Goal: Task Accomplishment & Management: Use online tool/utility

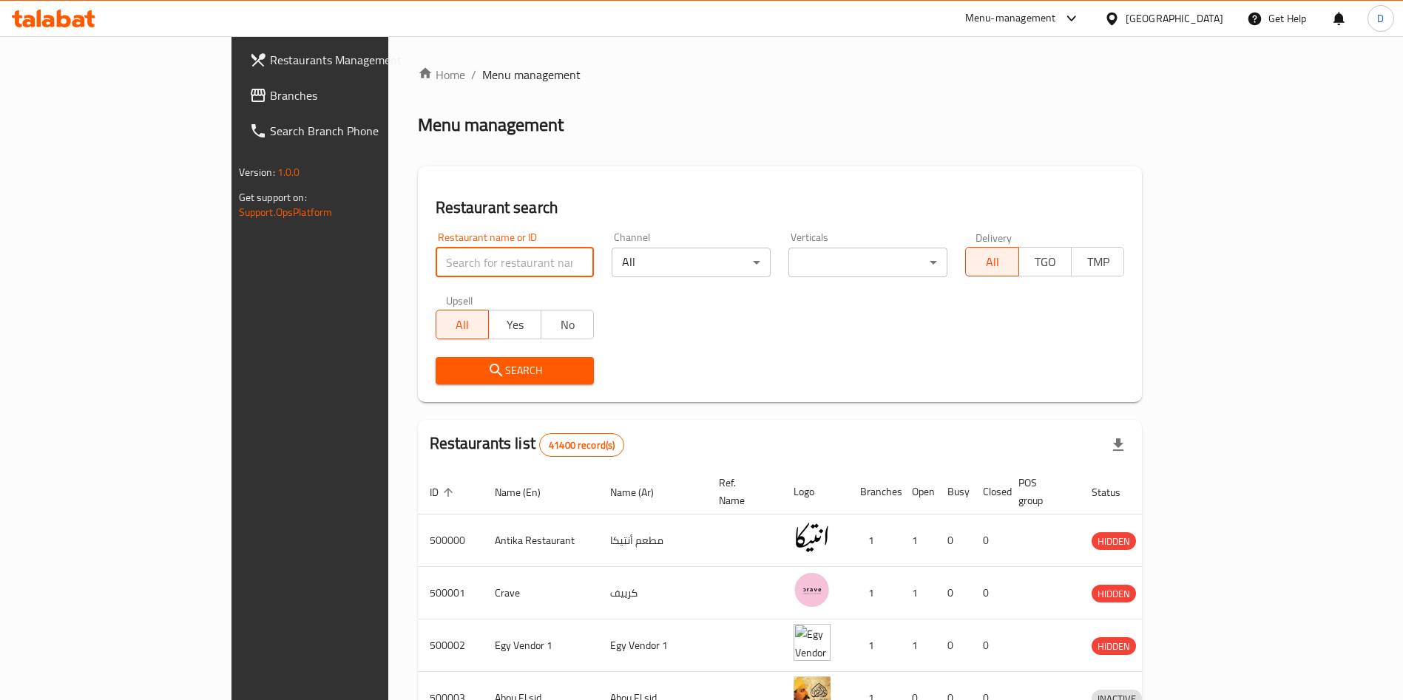
click at [436, 260] on input "search" at bounding box center [515, 263] width 159 height 30
type input "Challenge Burger"
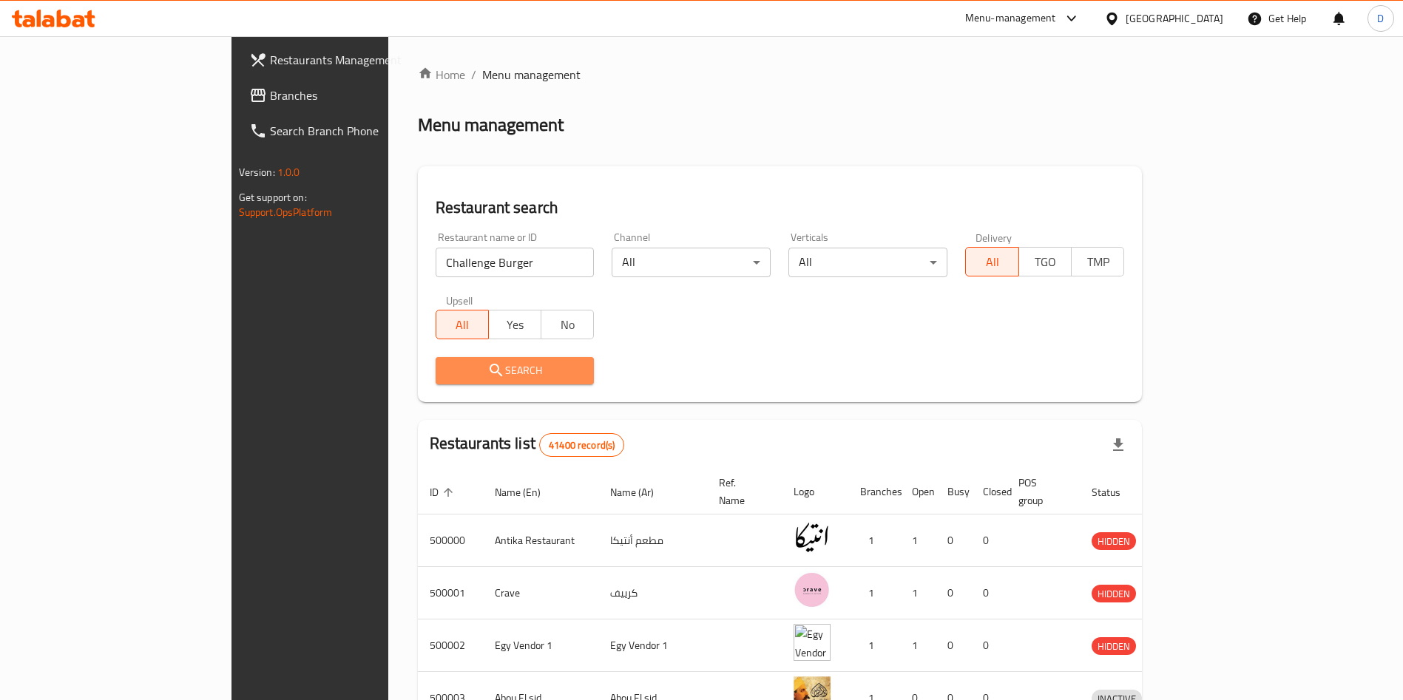
click at [473, 366] on span "Search" at bounding box center [514, 371] width 135 height 18
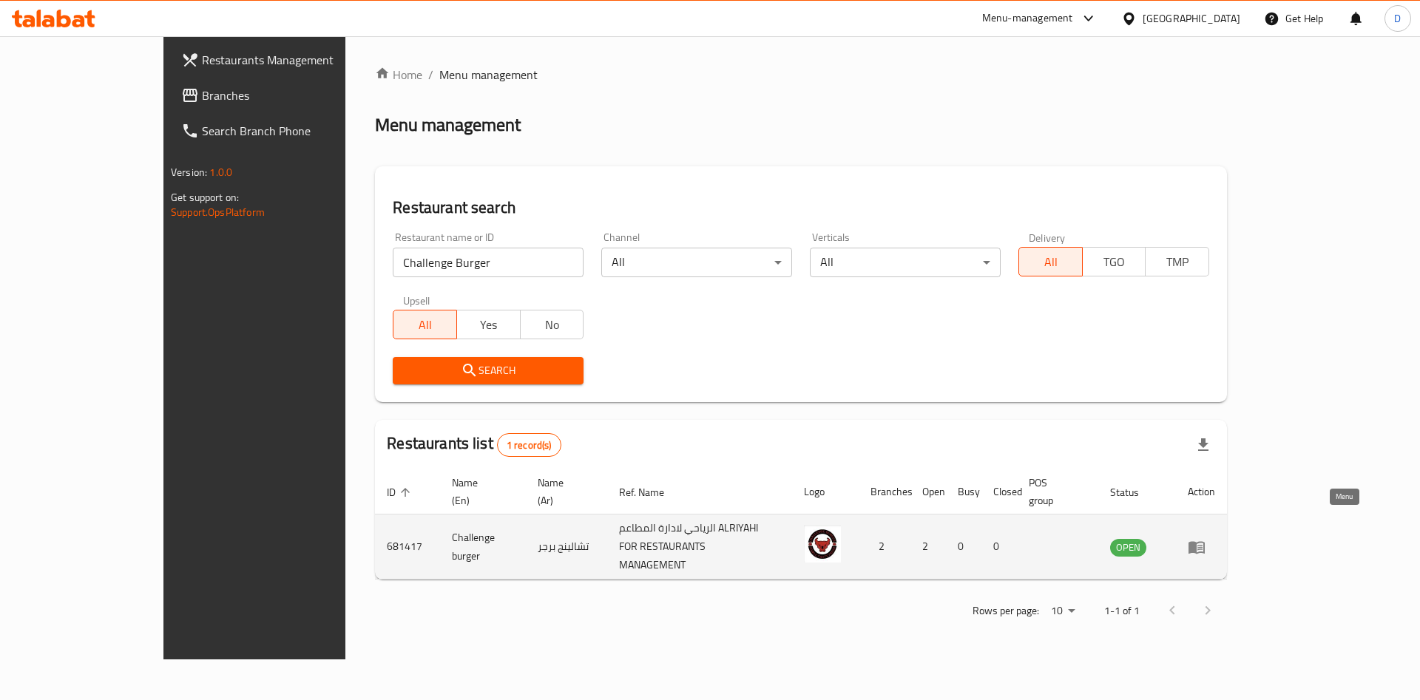
click at [1206, 538] on icon "enhanced table" at bounding box center [1197, 547] width 18 height 18
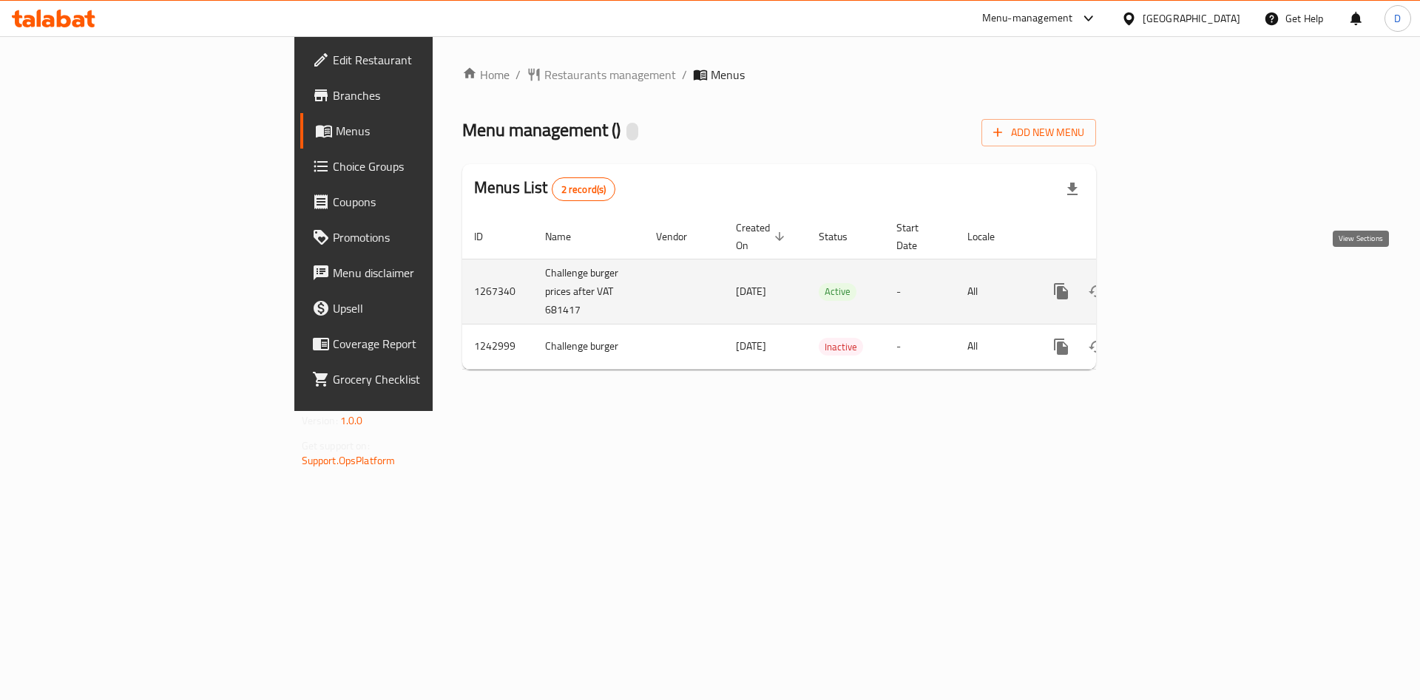
click at [1174, 285] on icon "enhanced table" at bounding box center [1167, 291] width 13 height 13
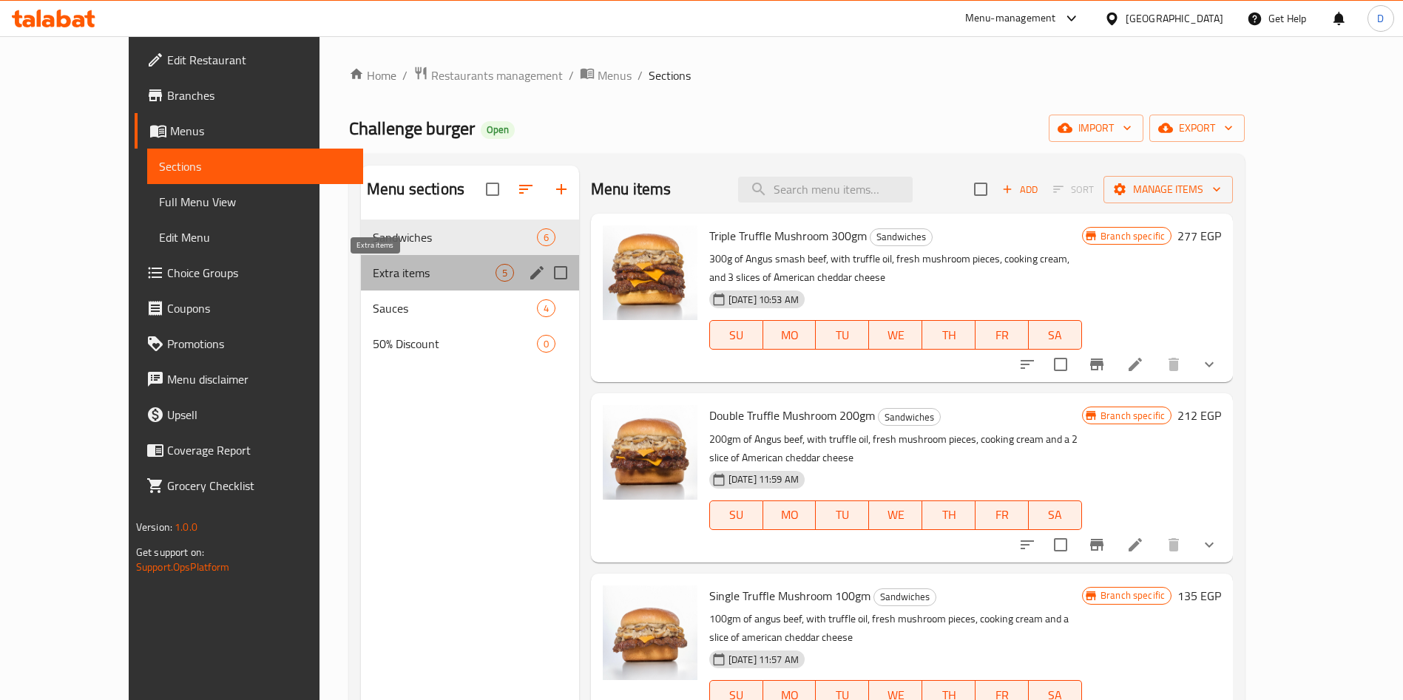
click at [402, 269] on span "Extra items" at bounding box center [434, 273] width 123 height 18
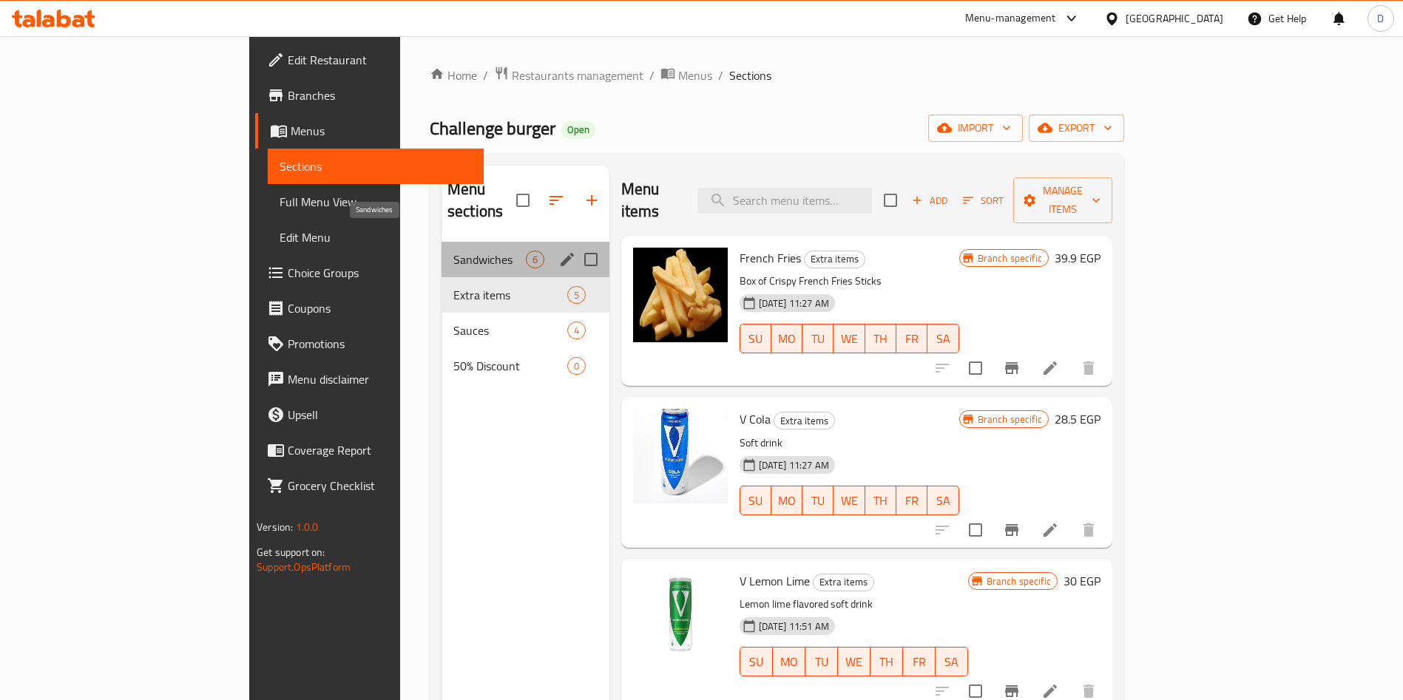
click at [453, 251] on span "Sandwiches" at bounding box center [489, 260] width 72 height 18
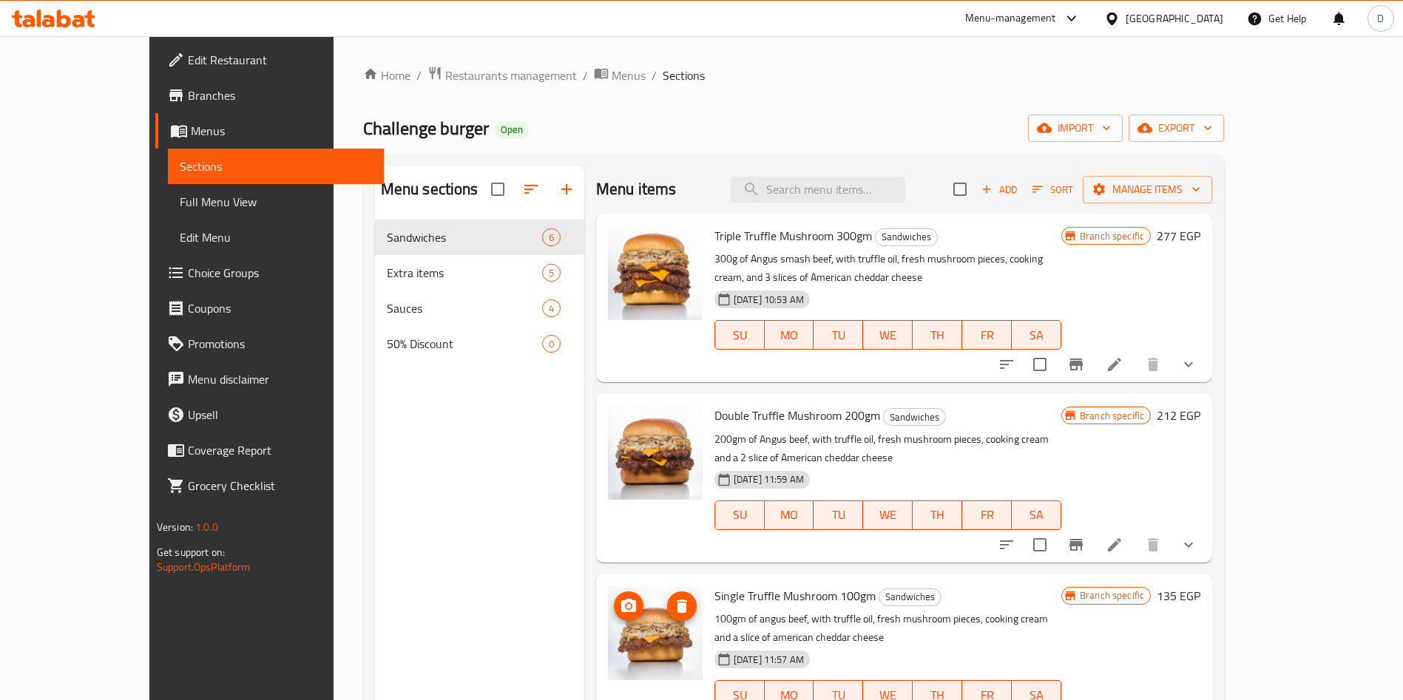
scroll to position [325, 0]
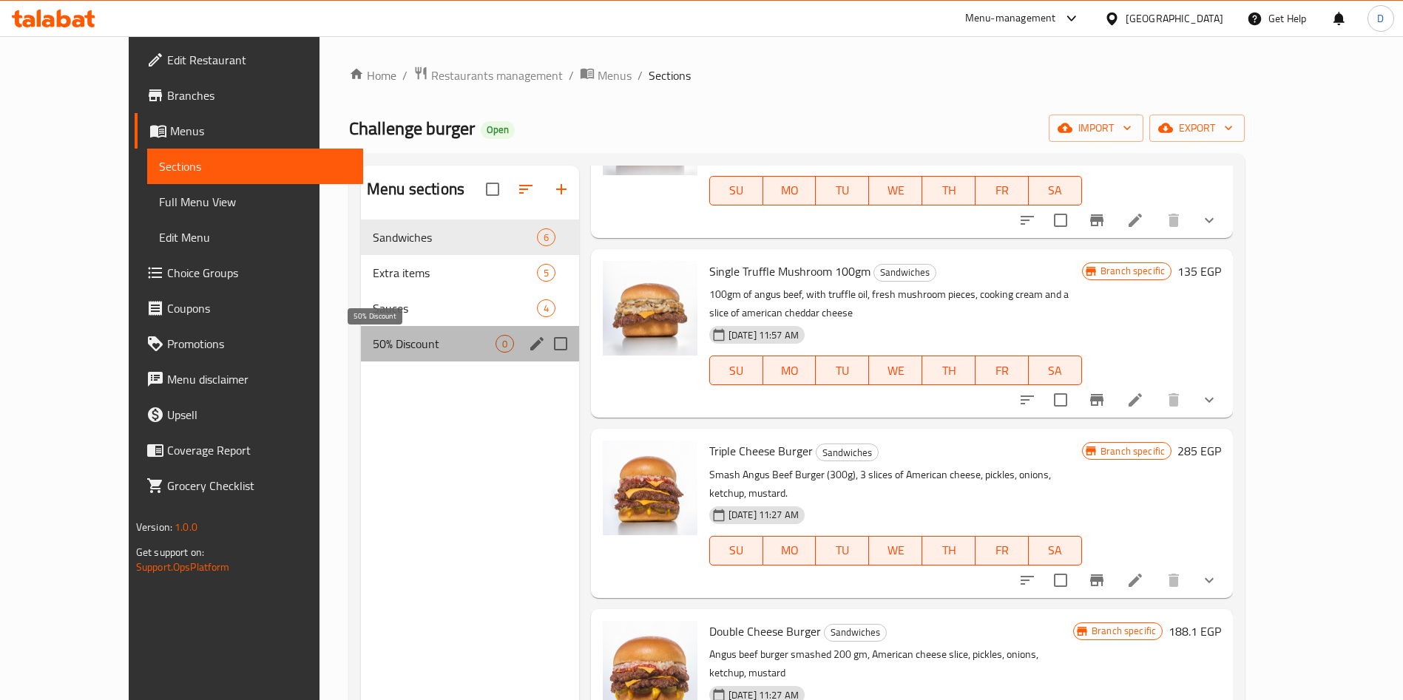
click at [402, 335] on span "50% Discount" at bounding box center [434, 344] width 123 height 18
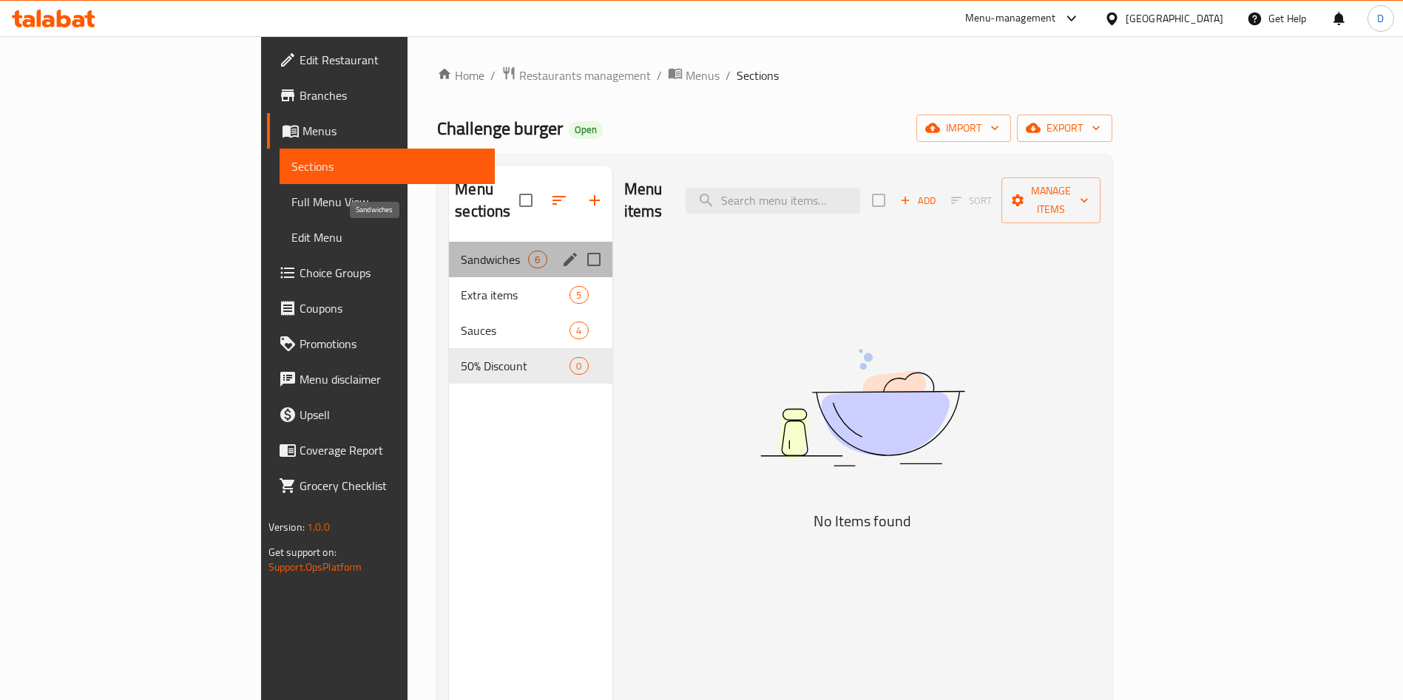
click at [461, 251] on span "Sandwiches" at bounding box center [494, 260] width 67 height 18
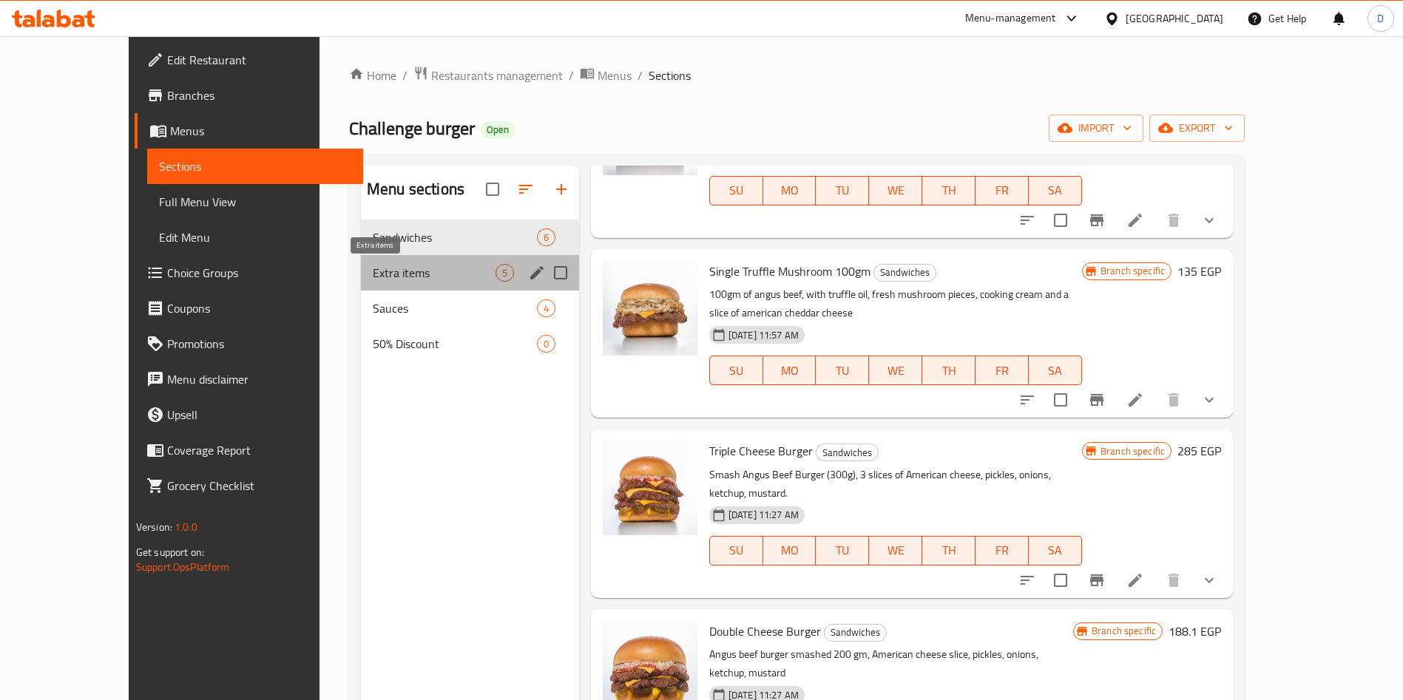
click at [382, 280] on span "Extra items" at bounding box center [434, 273] width 123 height 18
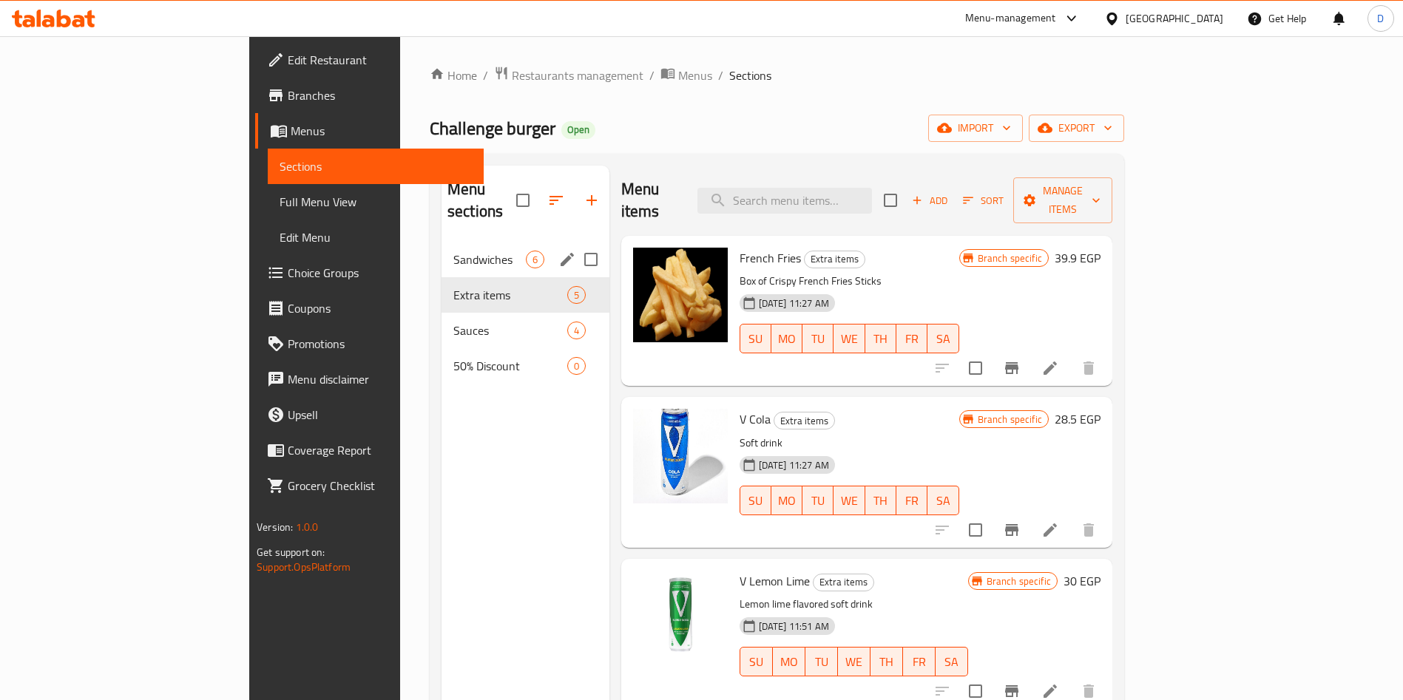
click at [442, 242] on div "Sandwiches 6" at bounding box center [526, 260] width 168 height 36
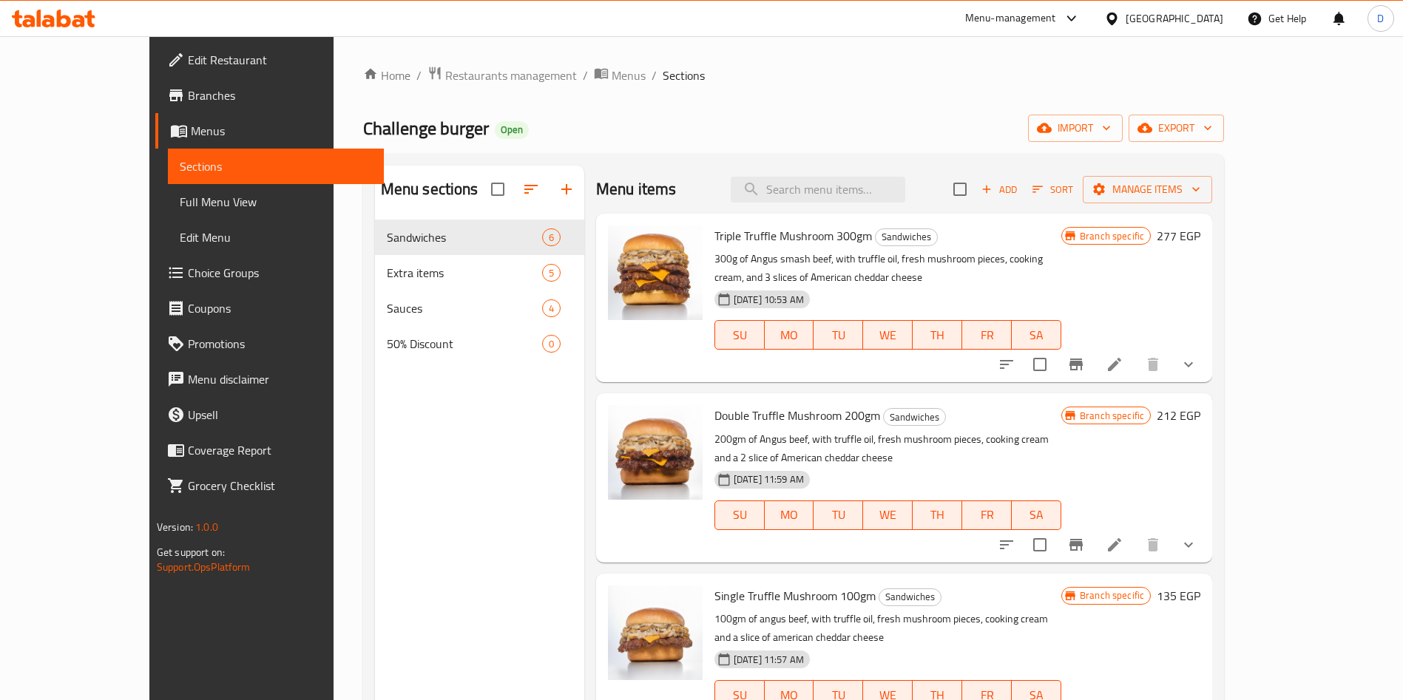
click at [1056, 21] on div "Menu-management" at bounding box center [1010, 19] width 91 height 18
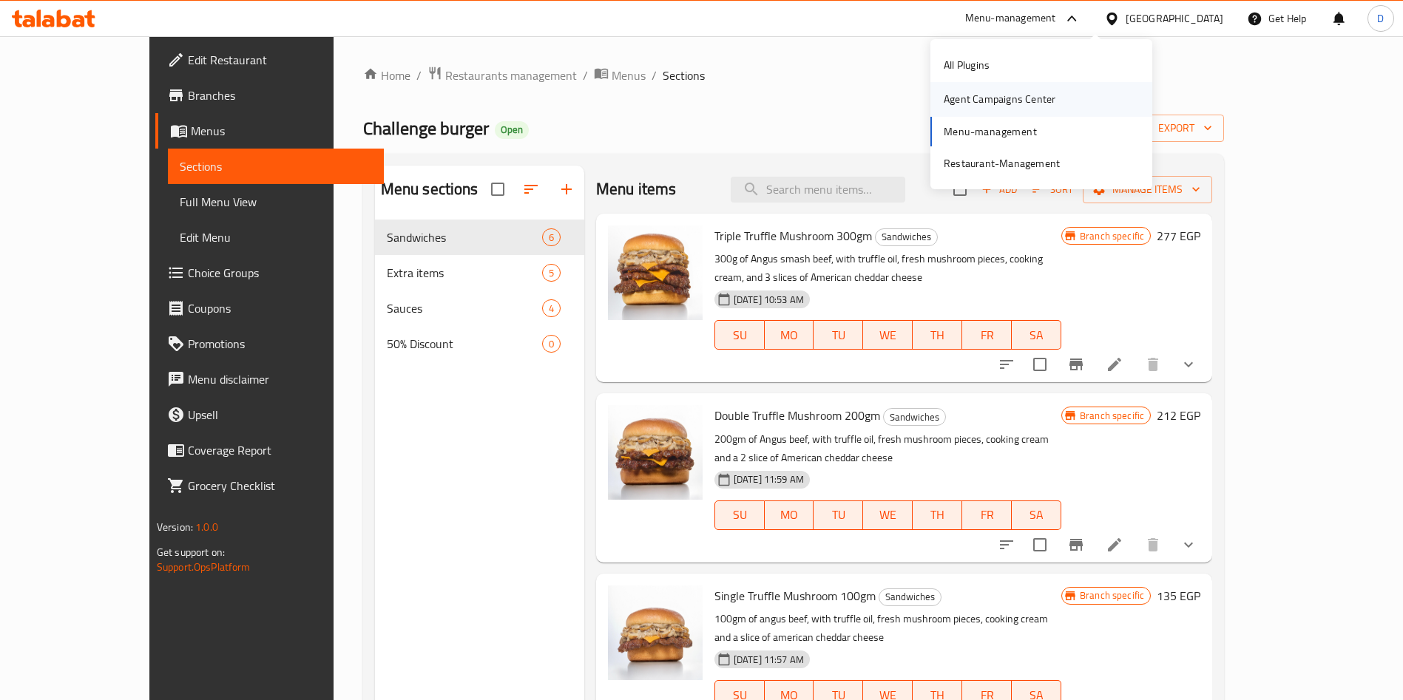
click at [1072, 83] on div "Agent Campaigns Center" at bounding box center [1041, 99] width 222 height 34
